Goal: Task Accomplishment & Management: Manage account settings

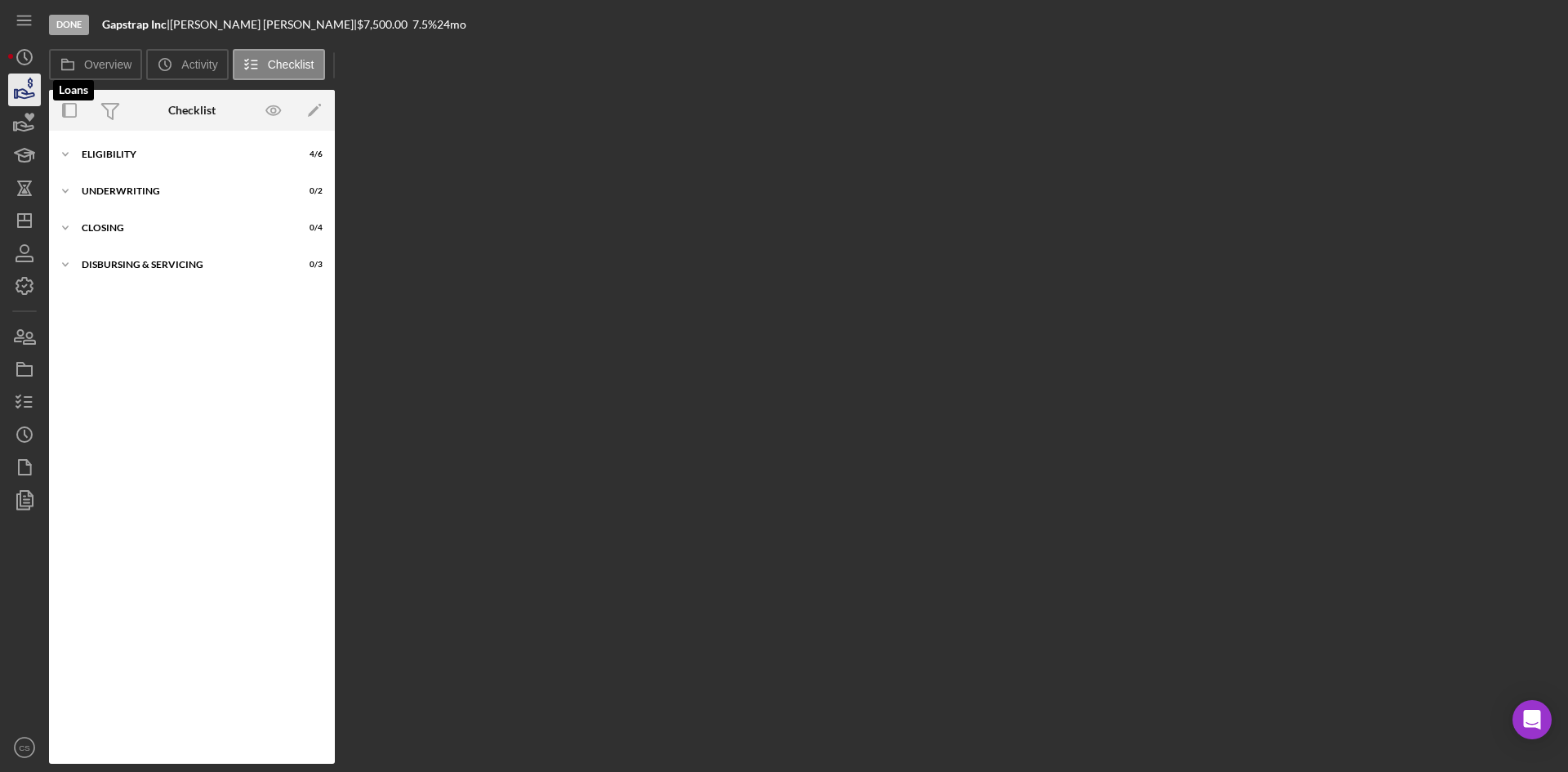
click at [29, 77] on icon "button" at bounding box center [24, 89] width 41 height 41
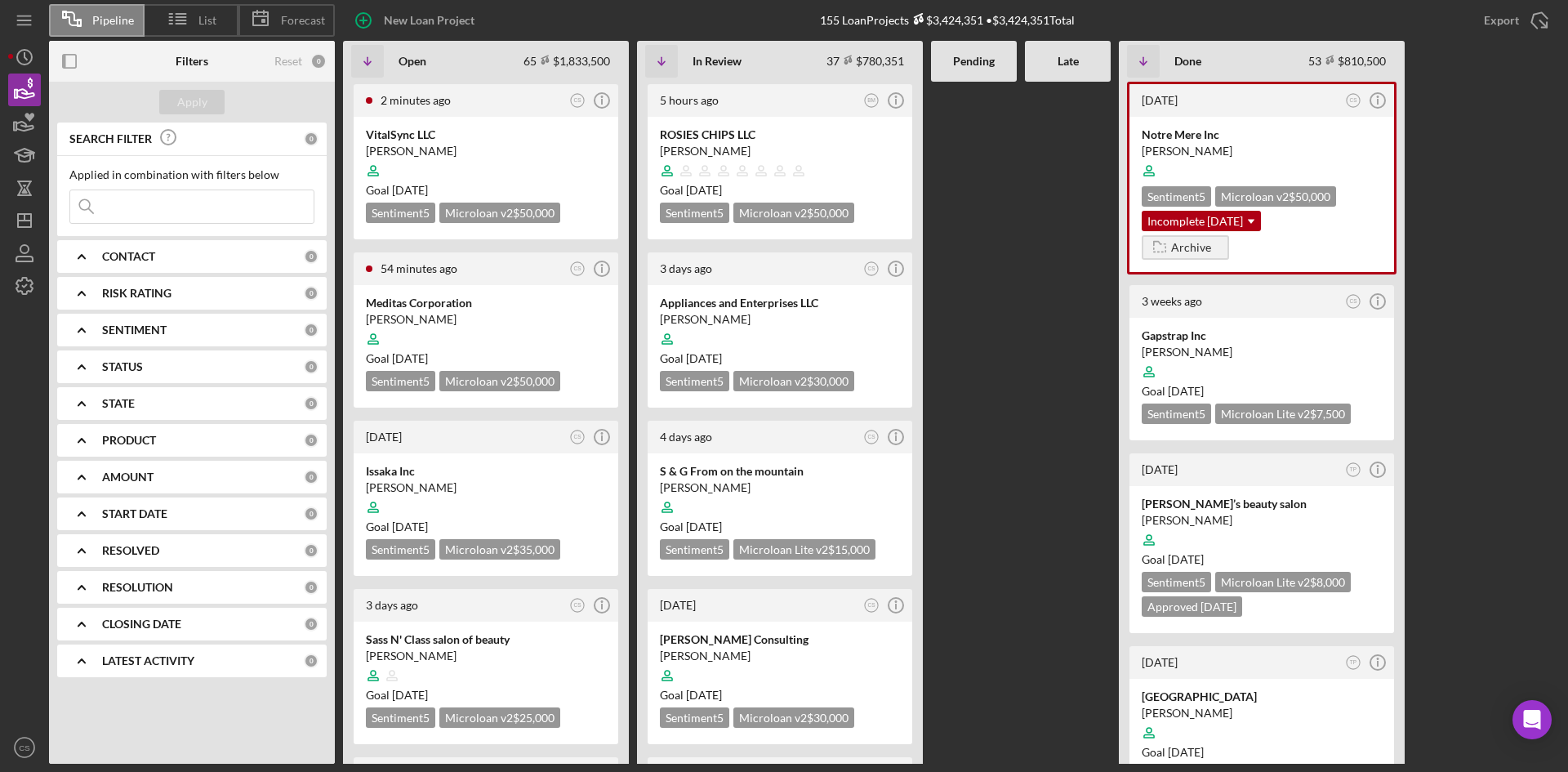
click at [189, 203] on input at bounding box center [192, 206] width 243 height 32
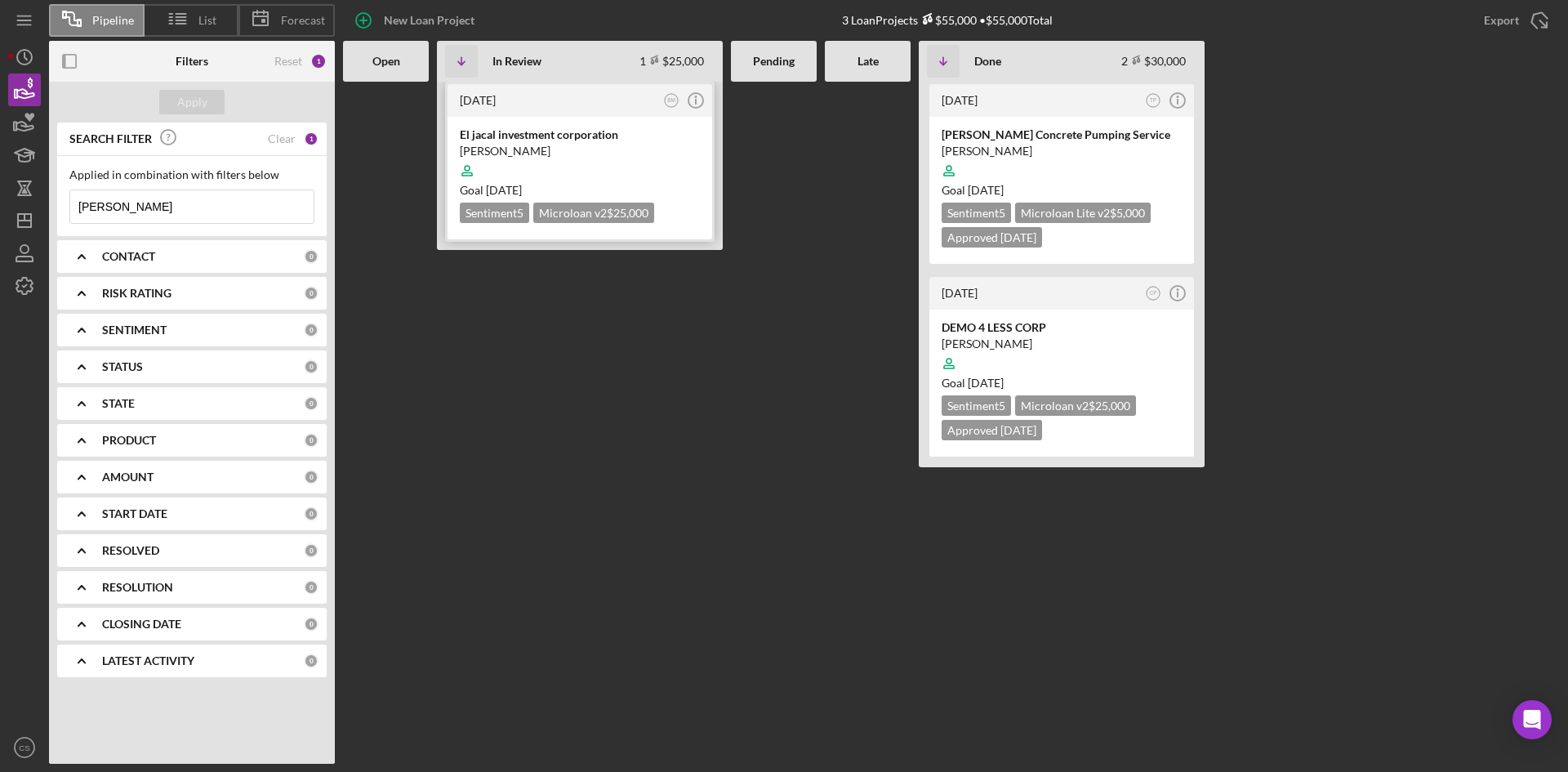
type input "[PERSON_NAME]"
click at [539, 146] on div "[PERSON_NAME]" at bounding box center [579, 151] width 240 height 17
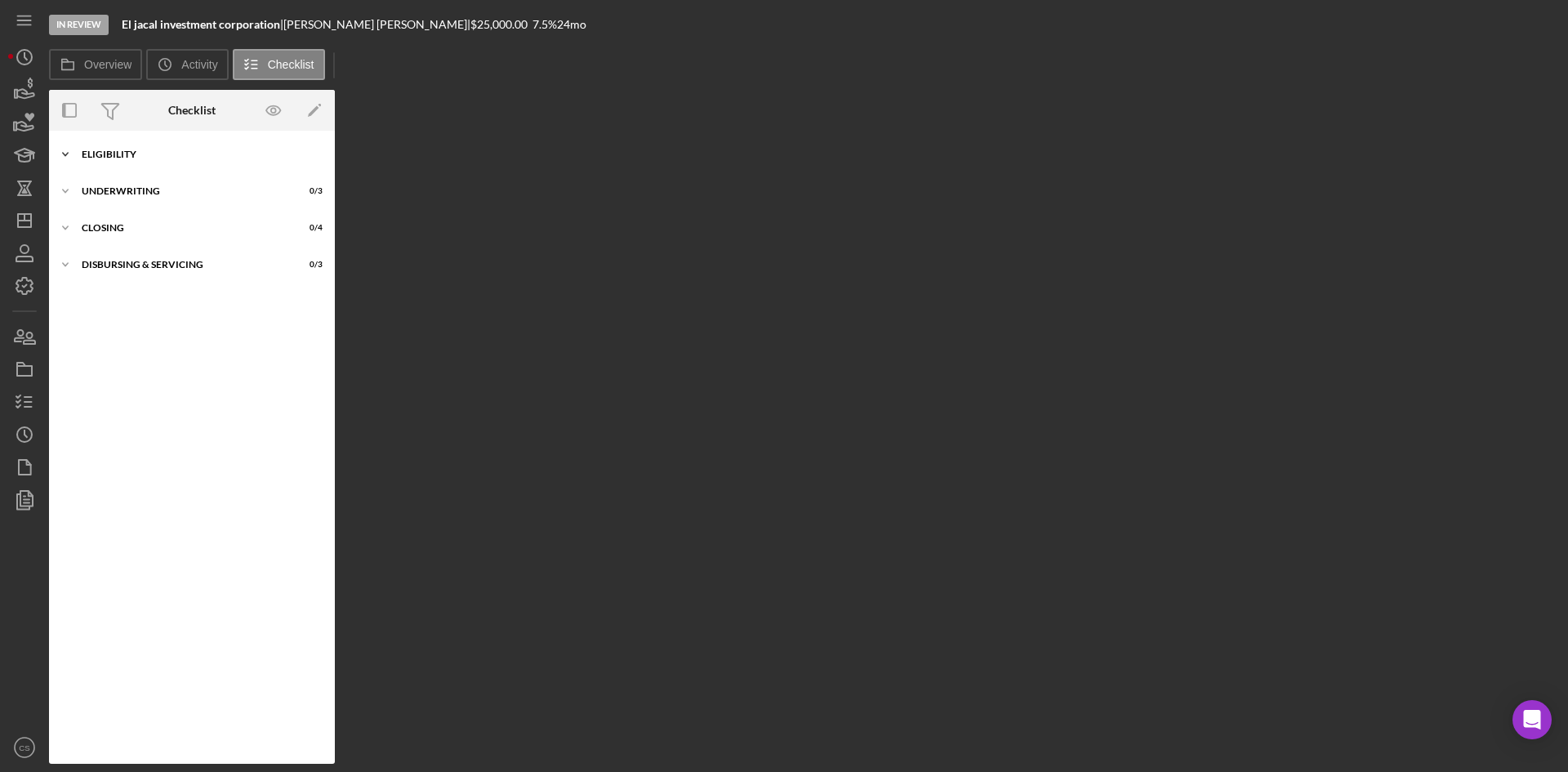
click at [138, 146] on div "Icon/Expander Eligibility 6 / 6" at bounding box center [192, 154] width 285 height 32
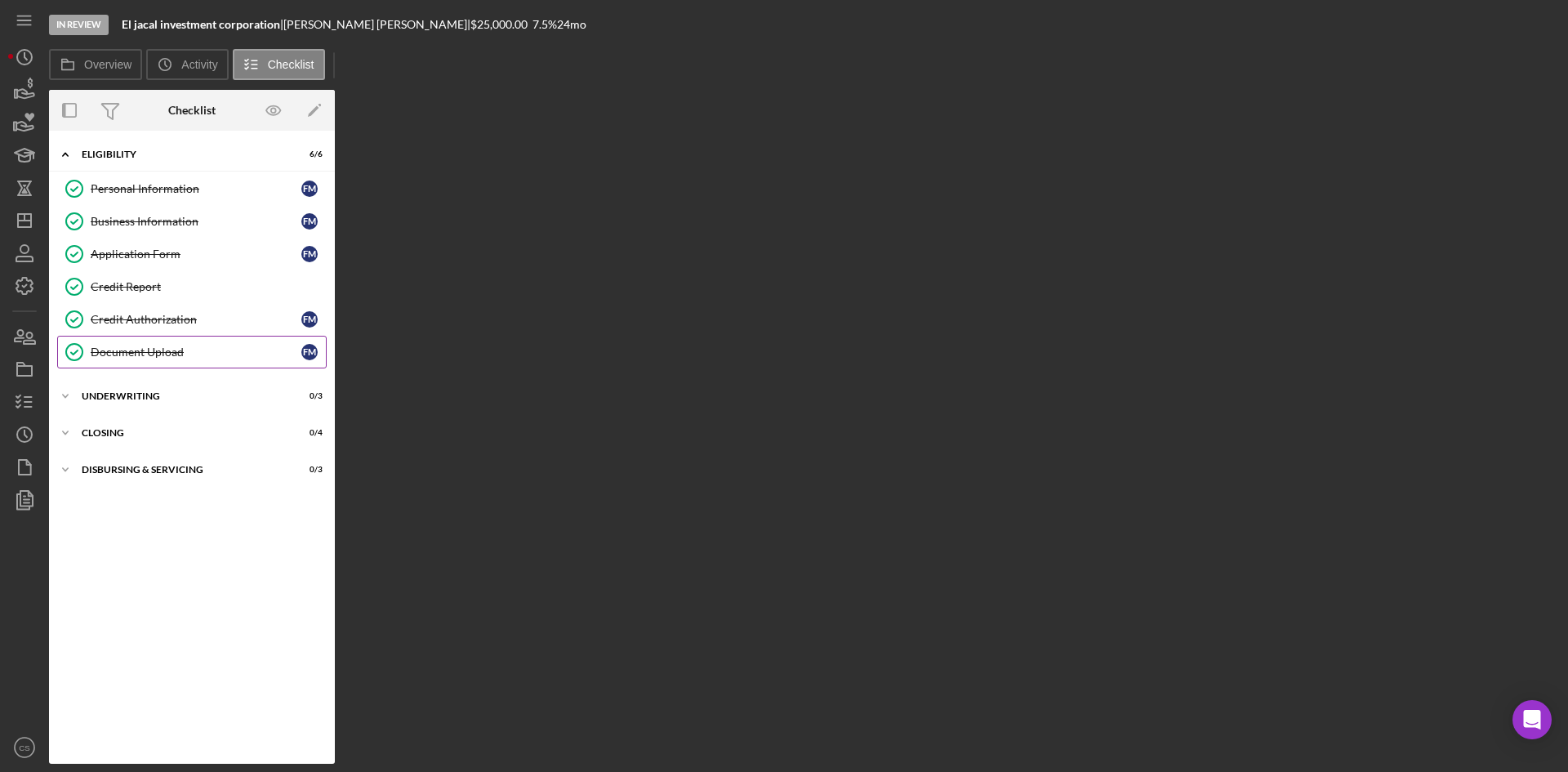
click at [105, 366] on link "Document Upload Document Upload F M" at bounding box center [192, 352] width 270 height 32
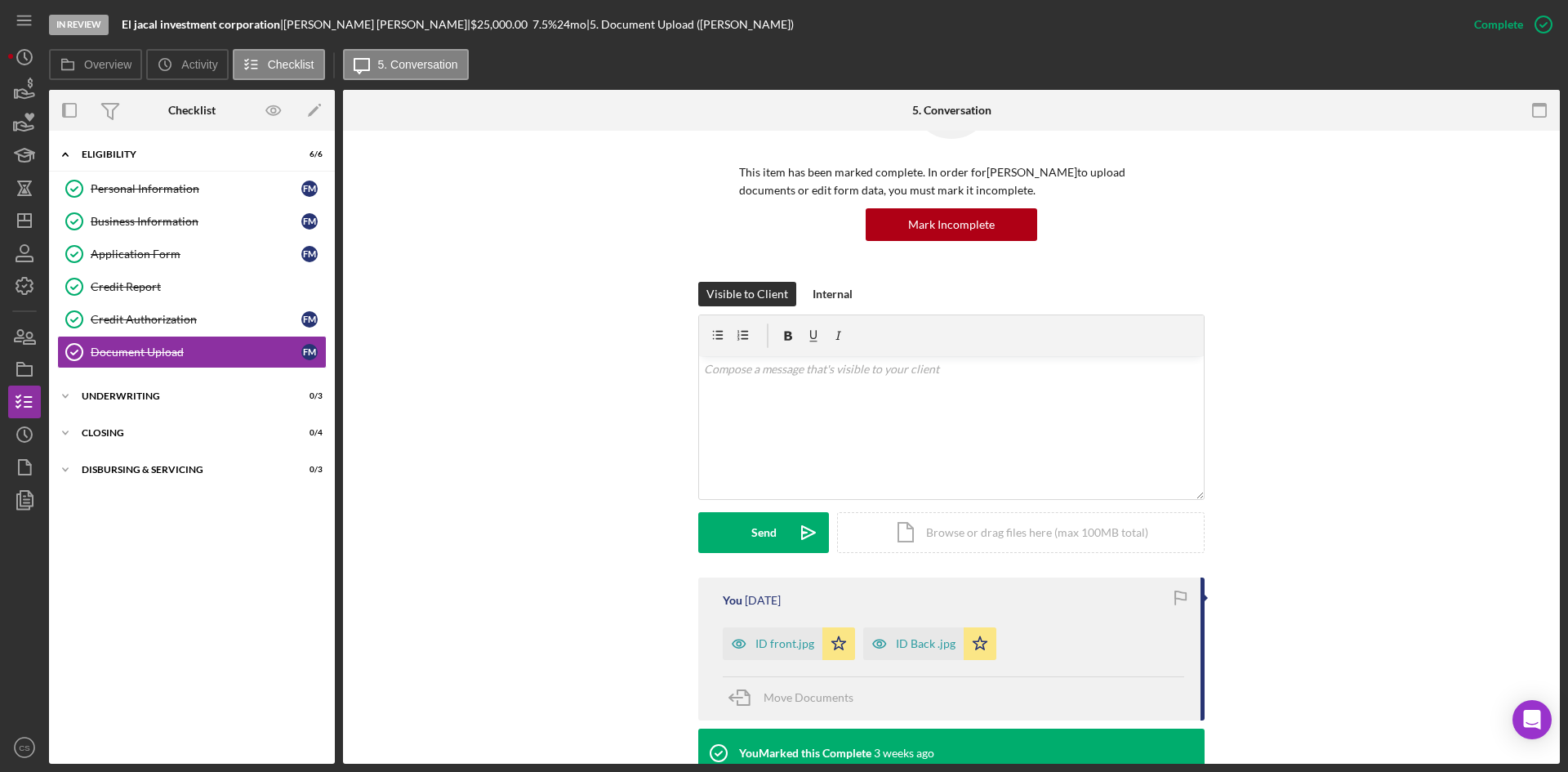
scroll to position [245, 0]
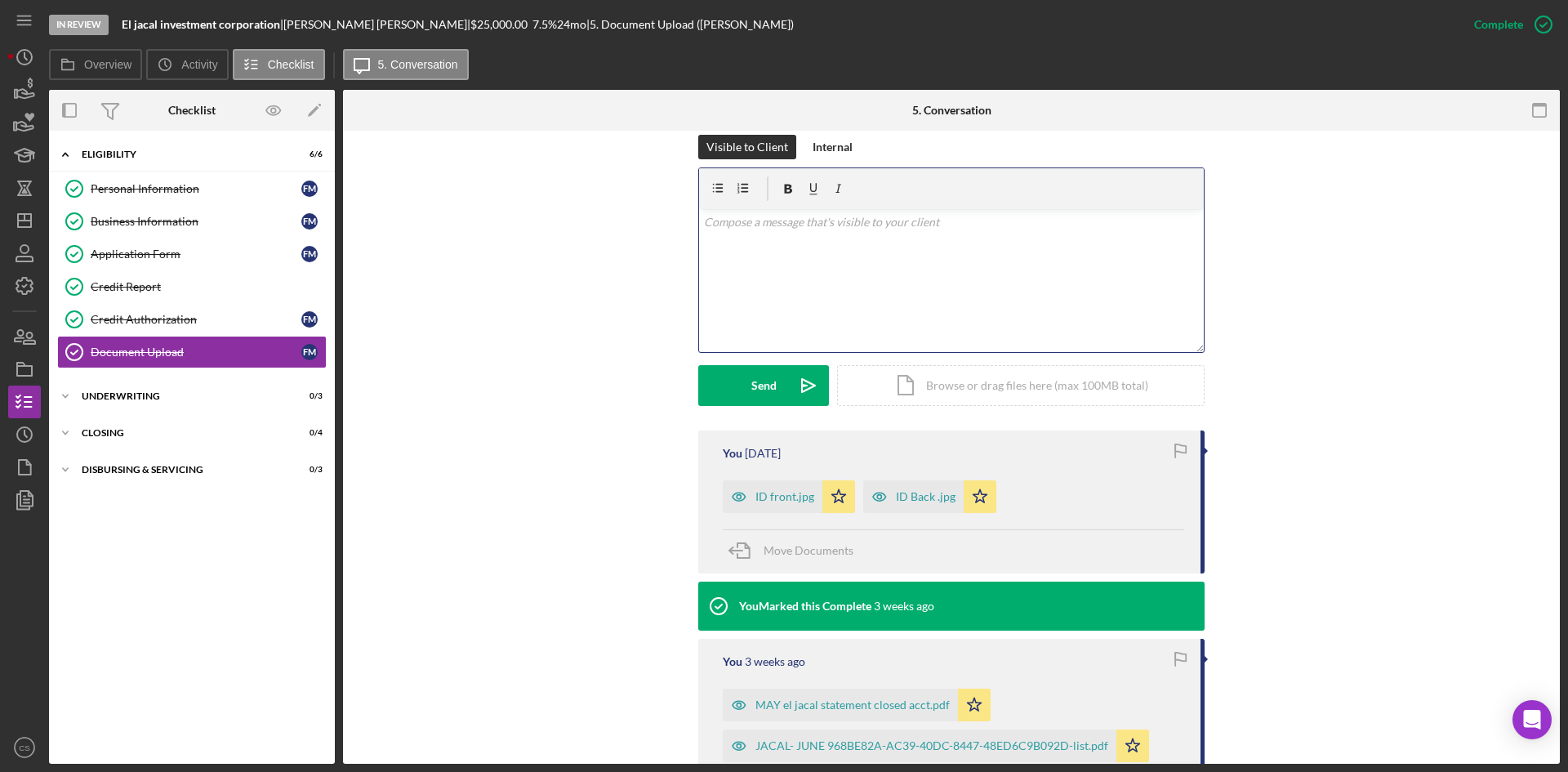
click at [806, 263] on div "v Color teal Color pink Remove color Add row above Add row below Add column bef…" at bounding box center [951, 280] width 505 height 143
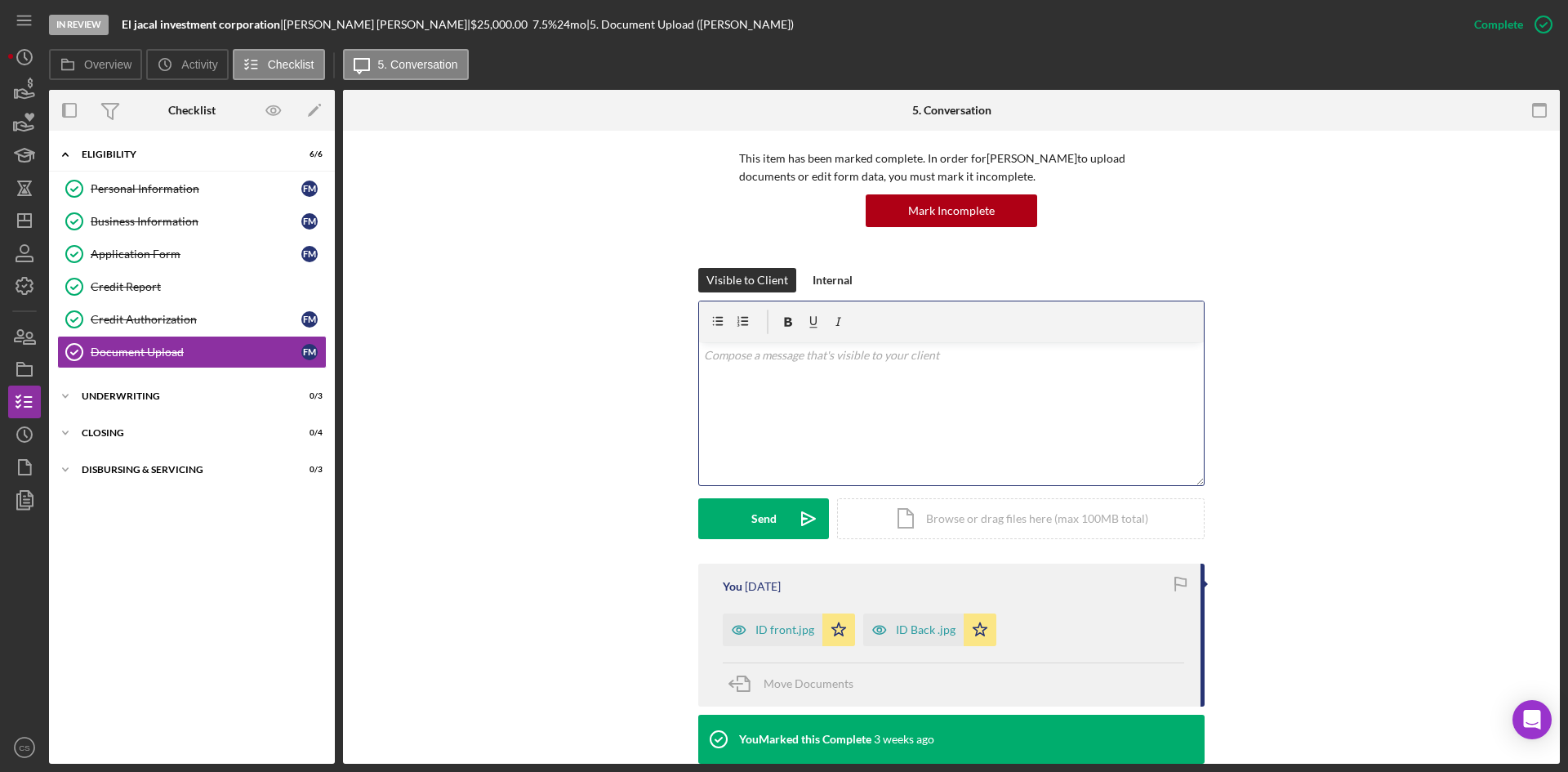
scroll to position [0, 0]
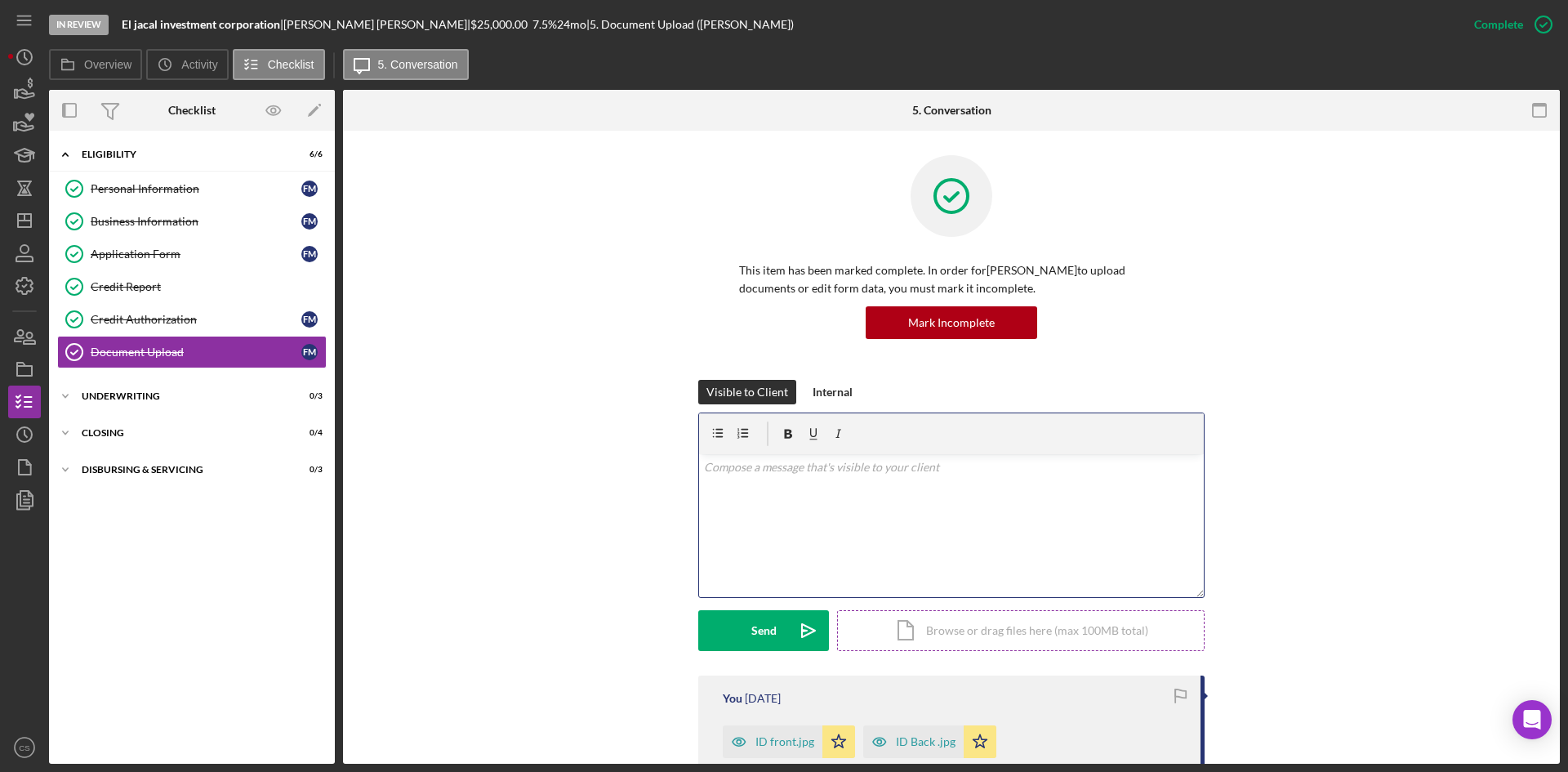
click at [942, 647] on div "Icon/Document Browse or drag files here (max 100MB total) Tap to choose files o…" at bounding box center [1020, 631] width 367 height 41
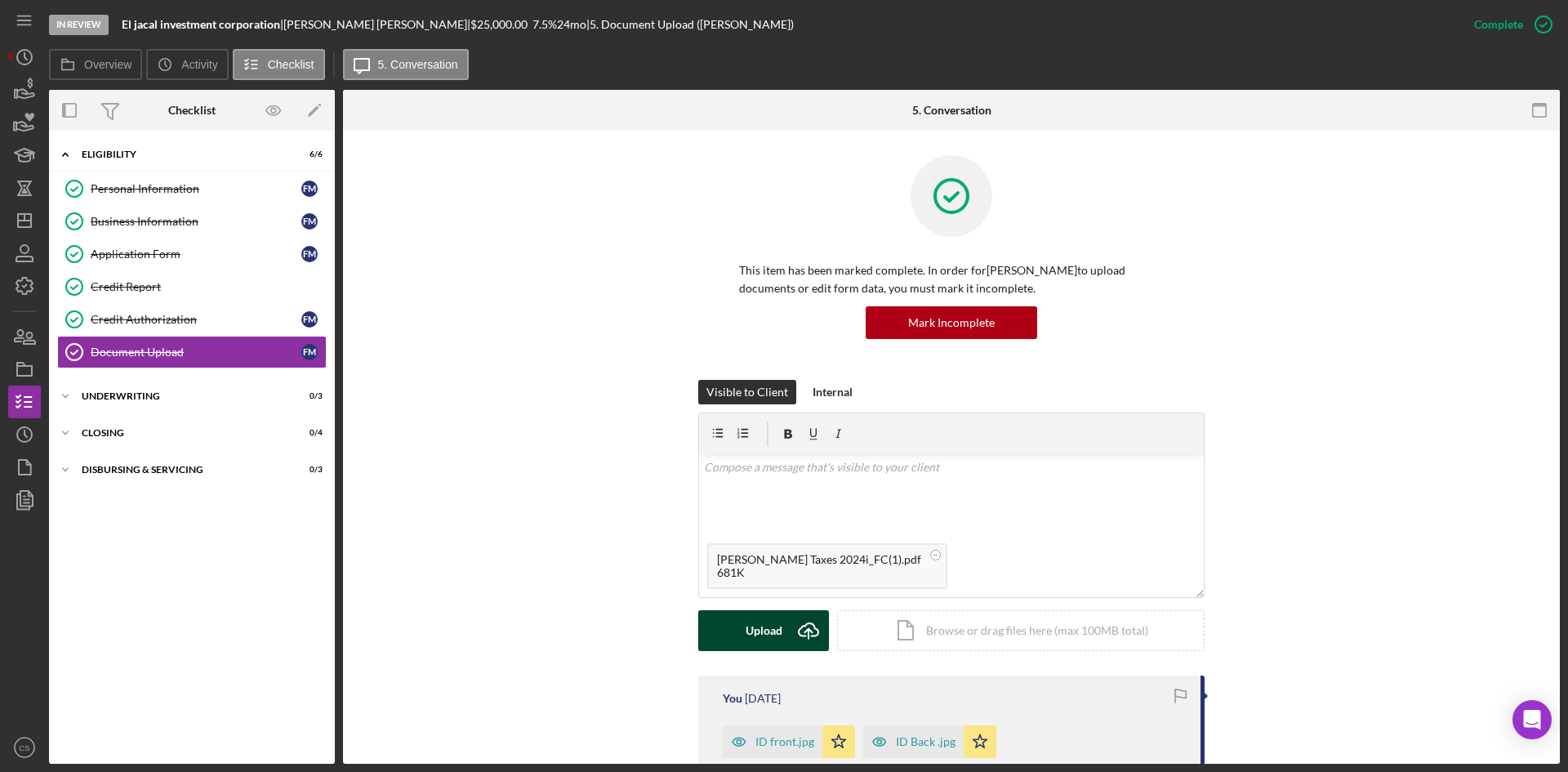
click at [771, 629] on div "Upload" at bounding box center [764, 631] width 37 height 41
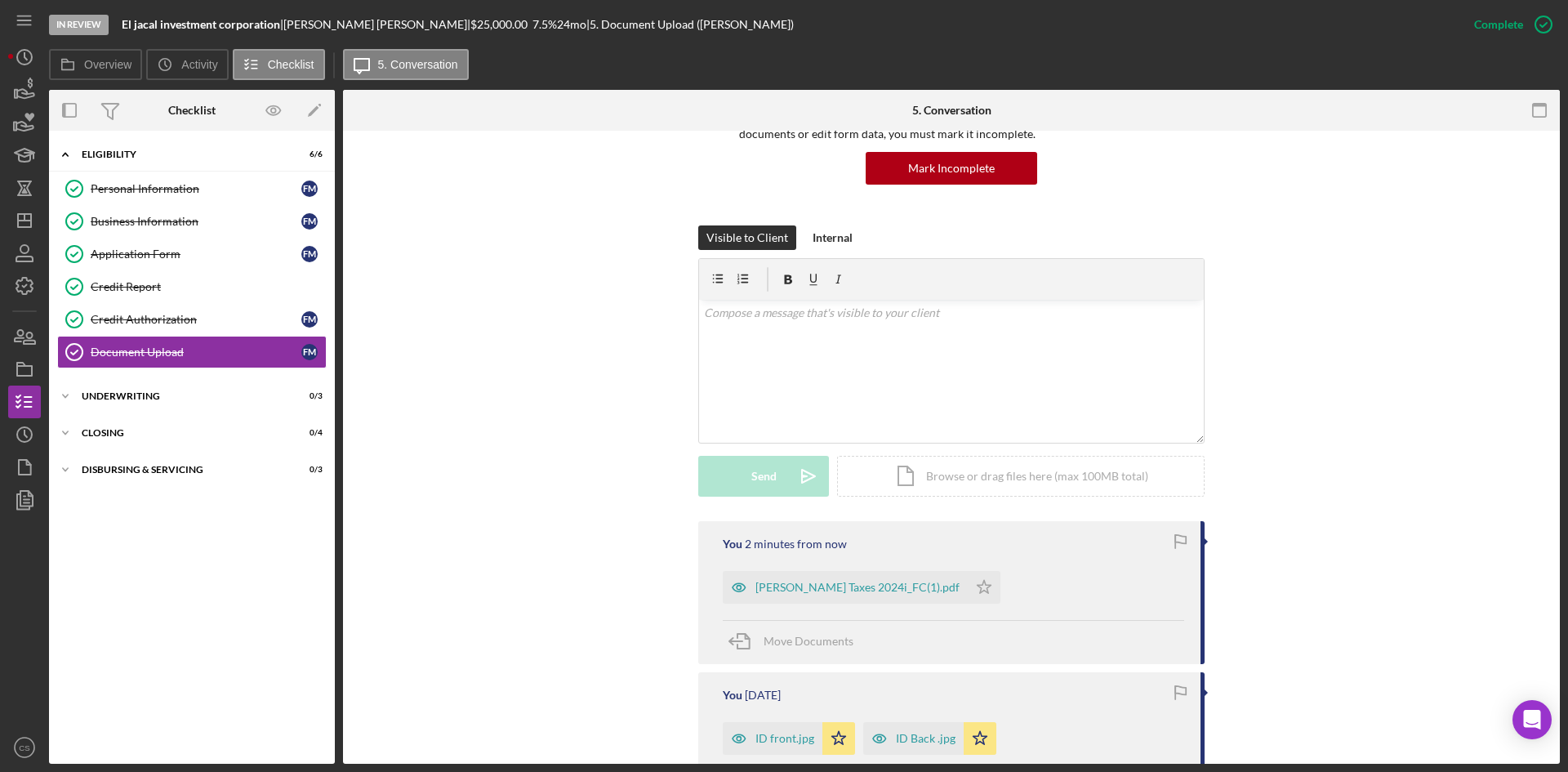
scroll to position [163, 0]
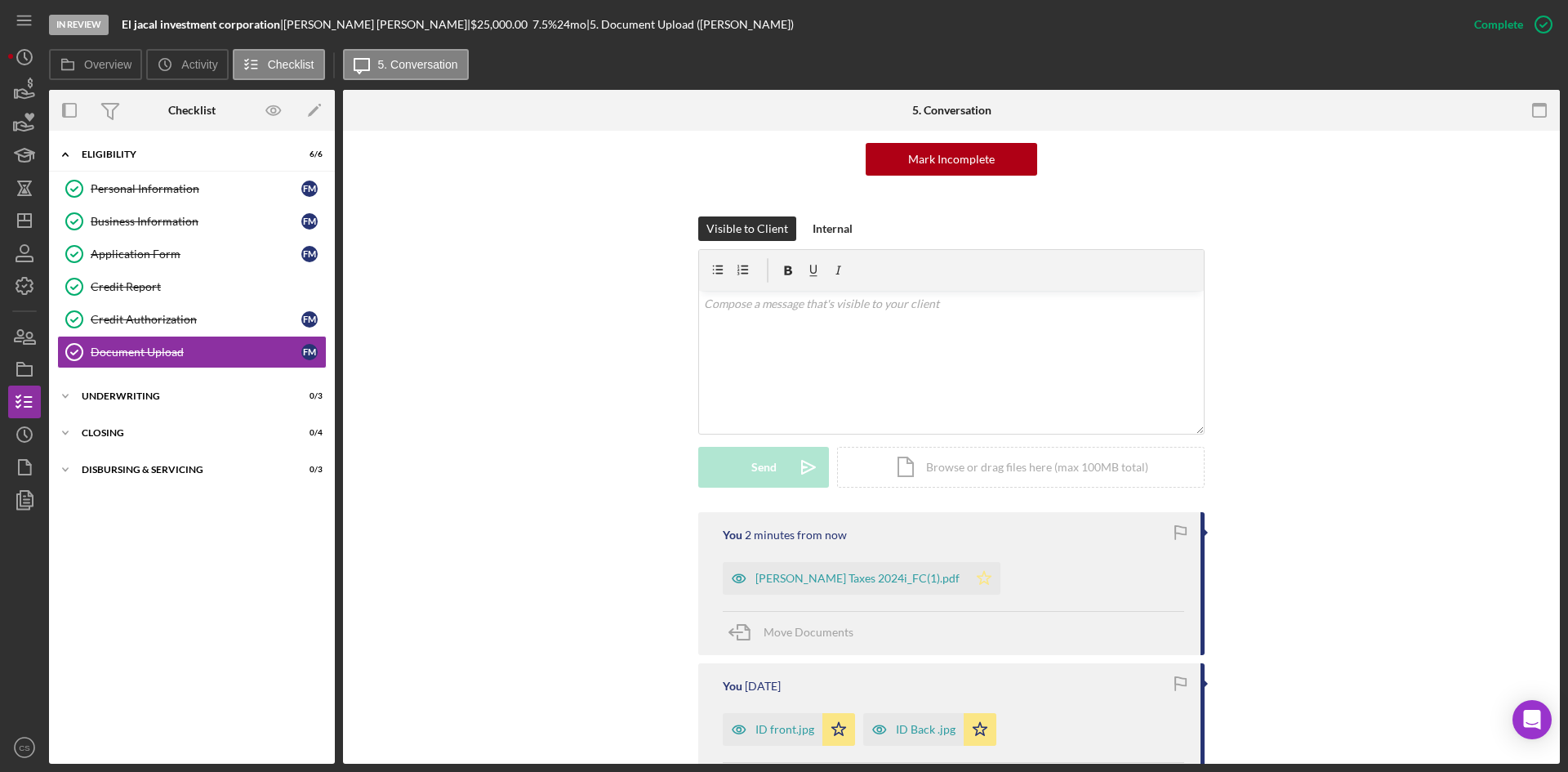
click at [968, 577] on icon "Icon/Star" at bounding box center [983, 578] width 32 height 32
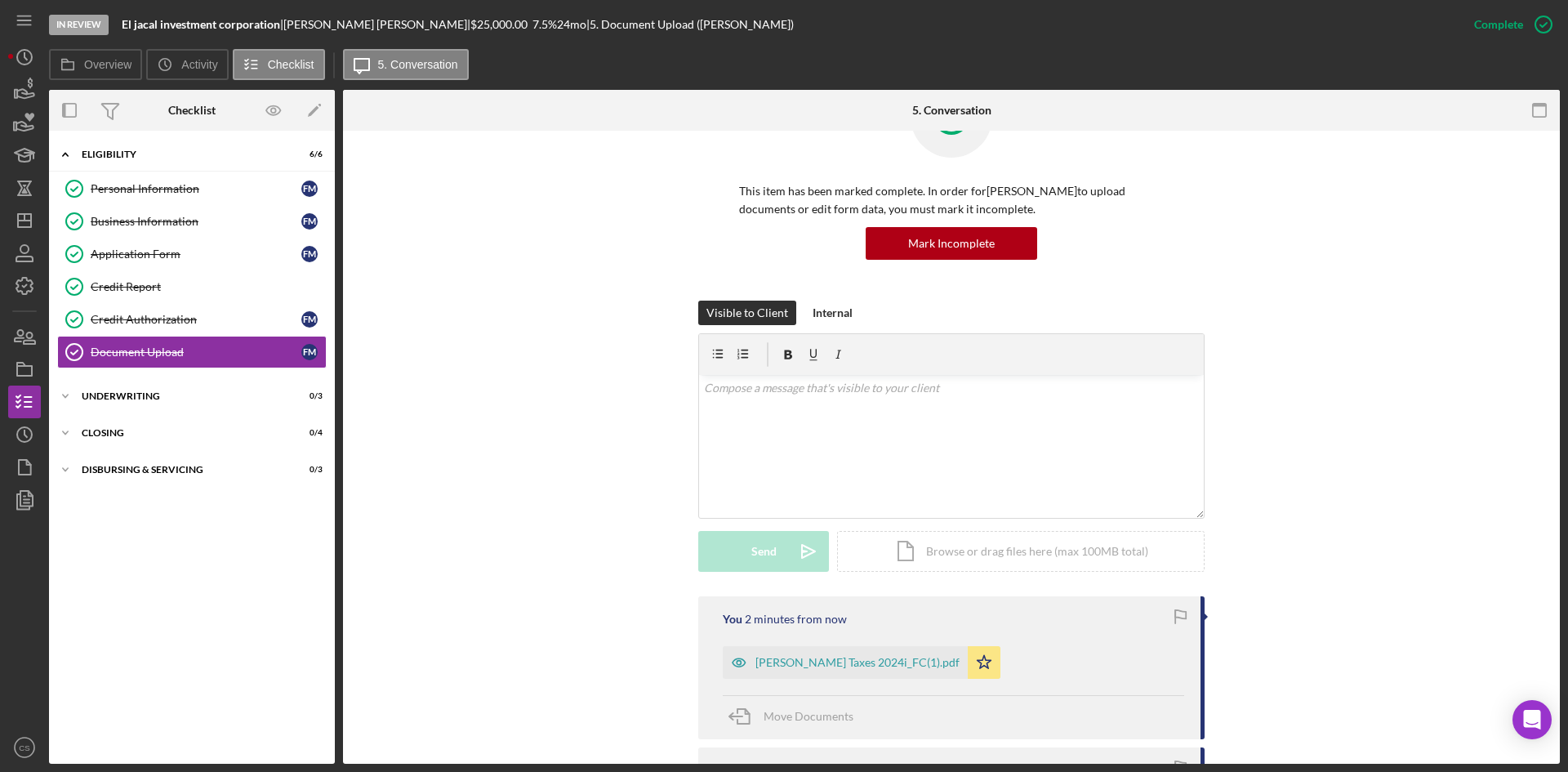
scroll to position [0, 0]
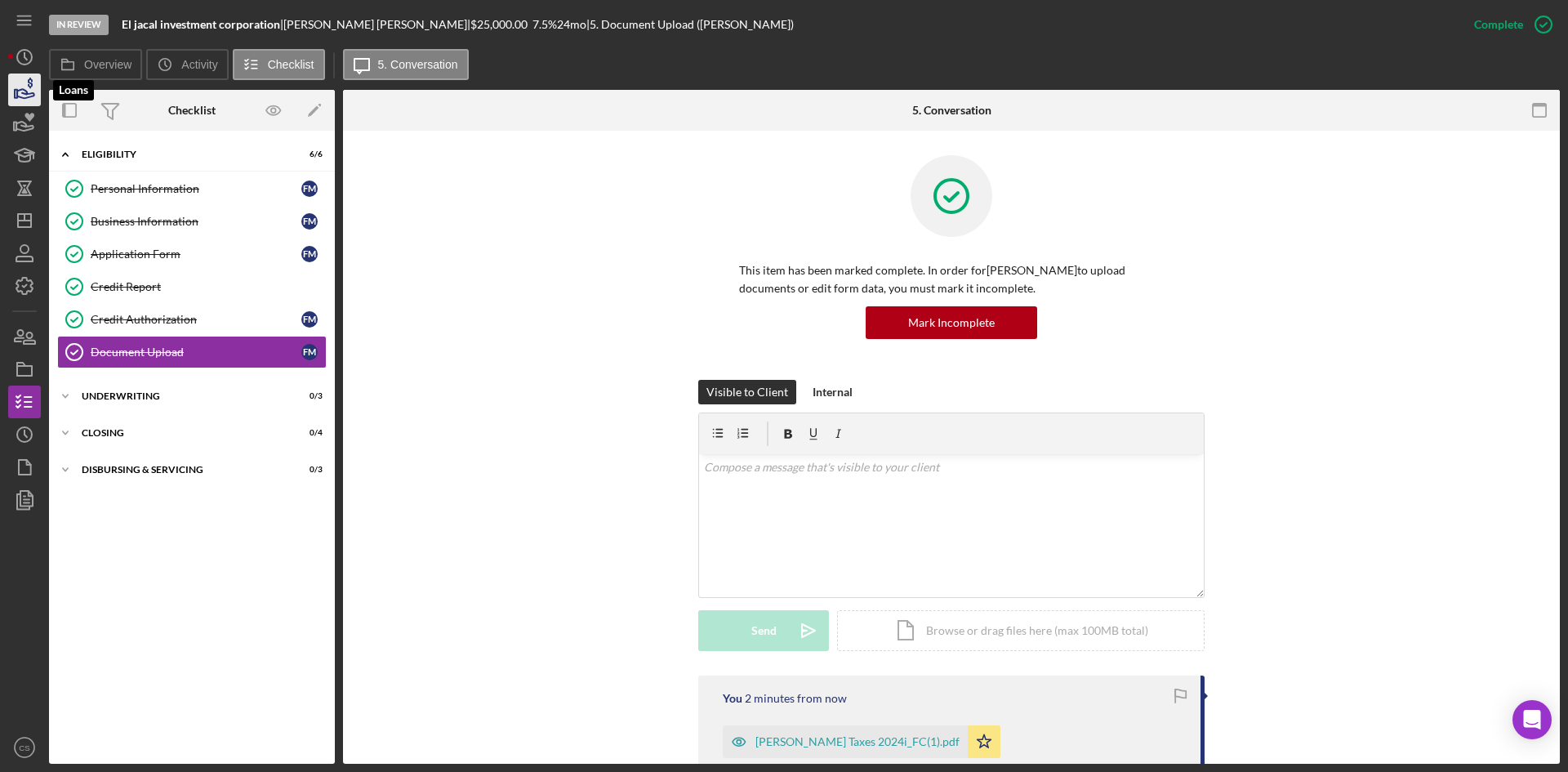
click at [19, 85] on icon "button" at bounding box center [24, 89] width 41 height 41
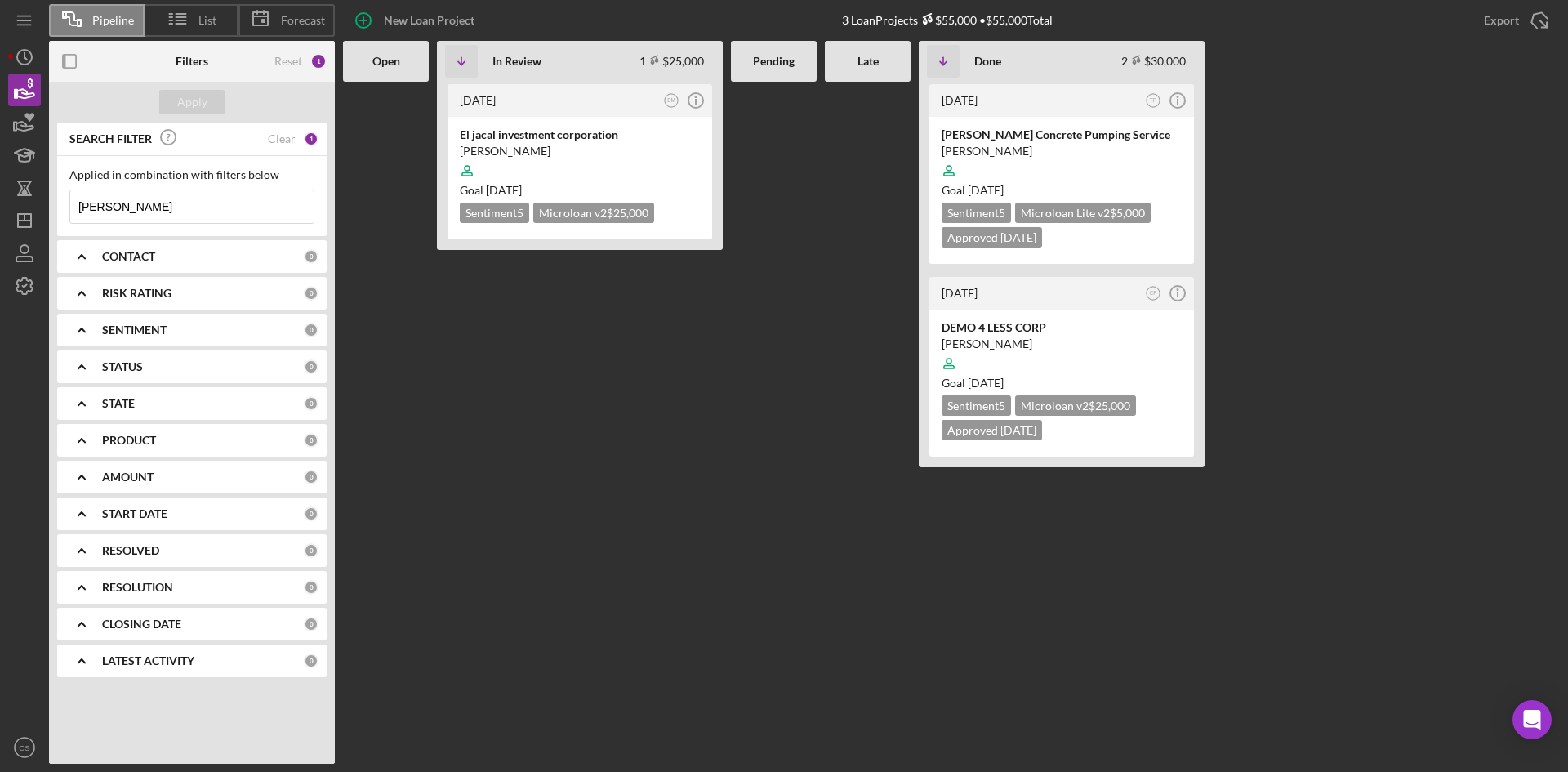
click at [152, 202] on input "[PERSON_NAME]" at bounding box center [192, 206] width 243 height 32
